Goal: Find specific page/section: Find specific page/section

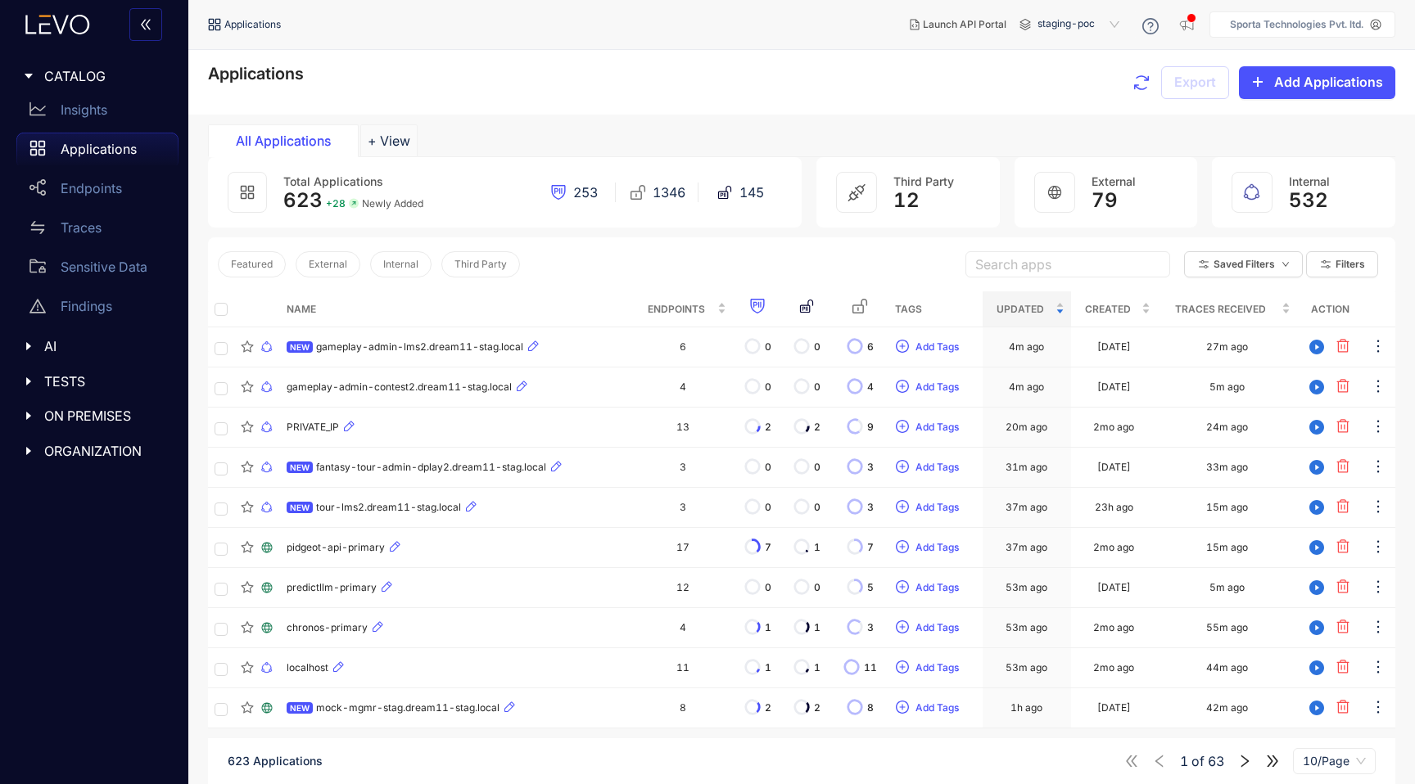
click at [1233, 29] on p "Sporta Technologies Pvt. ltd." at bounding box center [1296, 24] width 133 height 11
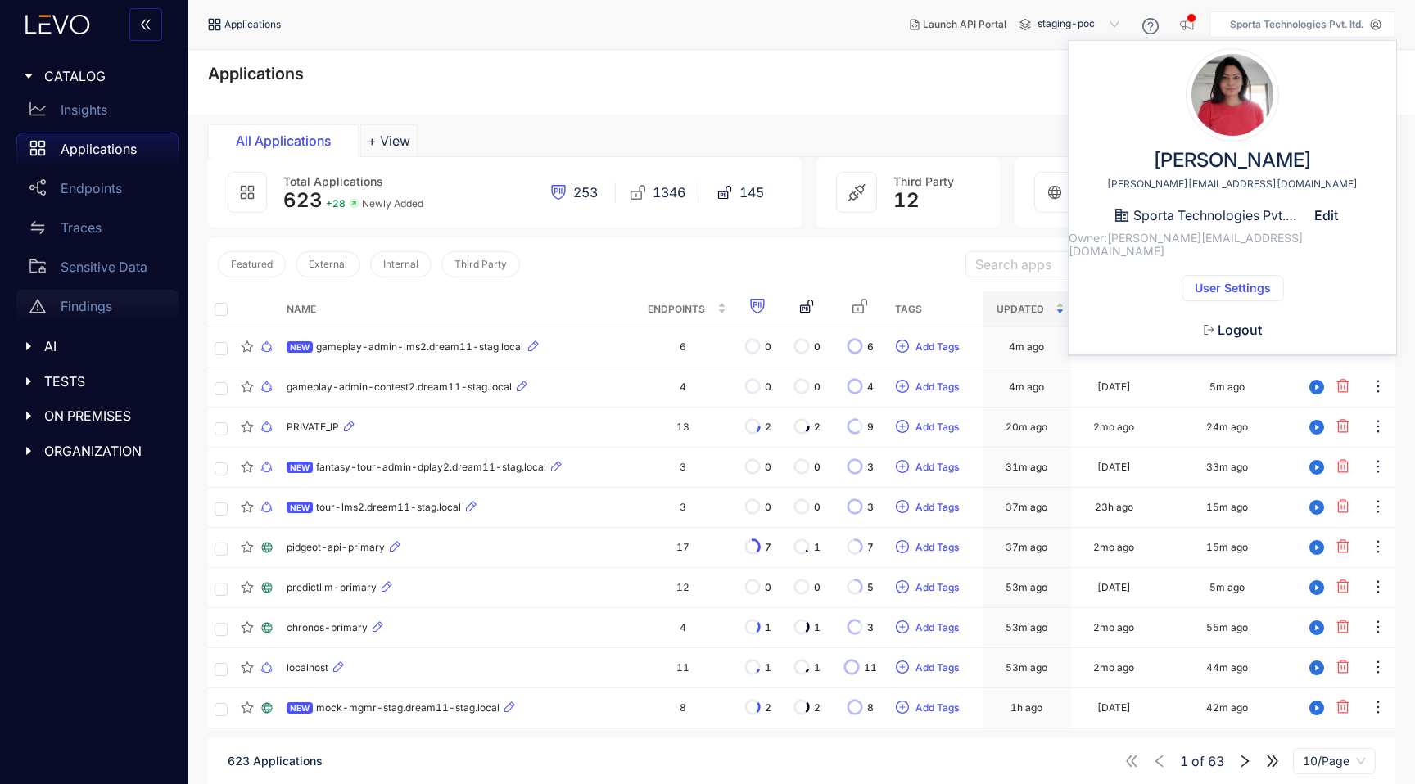
click at [127, 314] on div "Findings" at bounding box center [97, 306] width 162 height 33
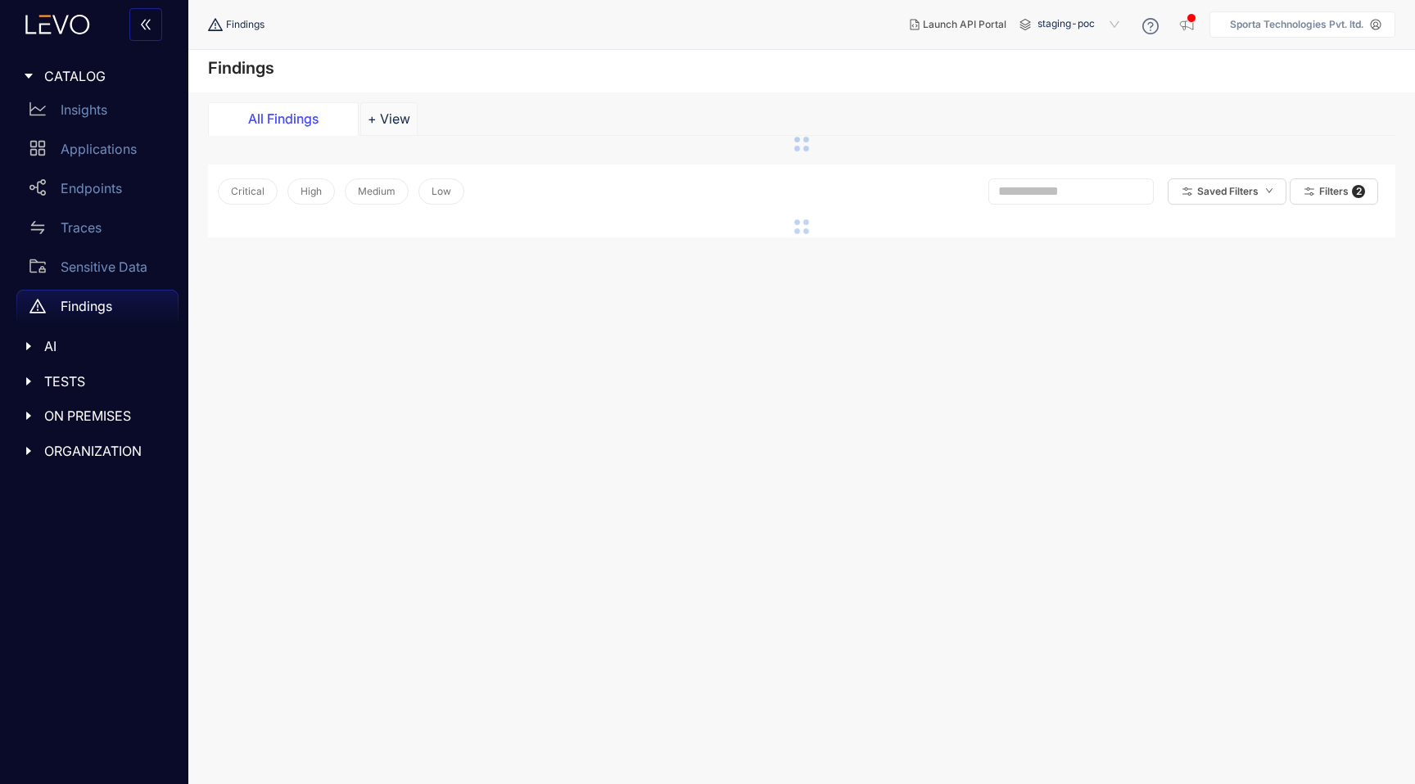
click at [29, 345] on icon "caret-right" at bounding box center [28, 347] width 5 height 8
click at [83, 381] on p "MCP" at bounding box center [75, 380] width 29 height 15
